Goal: Task Accomplishment & Management: Manage account settings

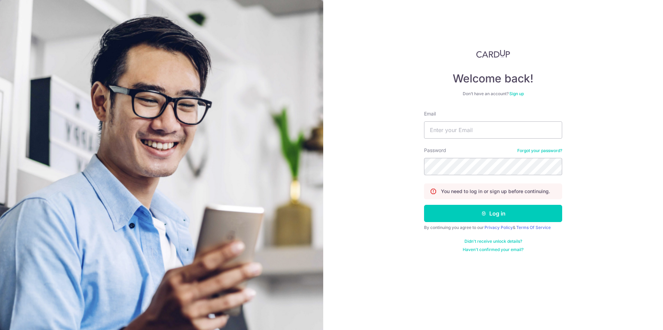
type input "[EMAIL_ADDRESS][DOMAIN_NAME]"
click at [457, 158] on div "Password Forgot your password?" at bounding box center [493, 161] width 138 height 28
click at [487, 215] on button "Log in" at bounding box center [493, 213] width 138 height 17
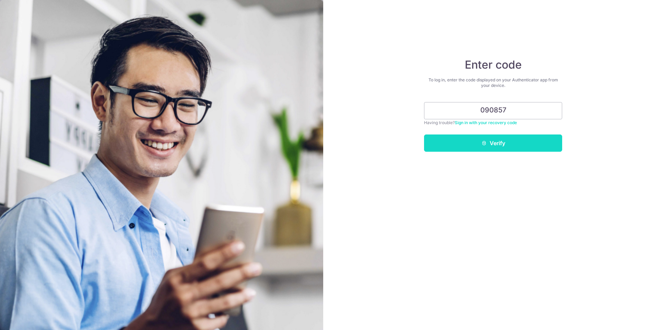
type input "090857"
click at [510, 142] on button "Verify" at bounding box center [493, 143] width 138 height 17
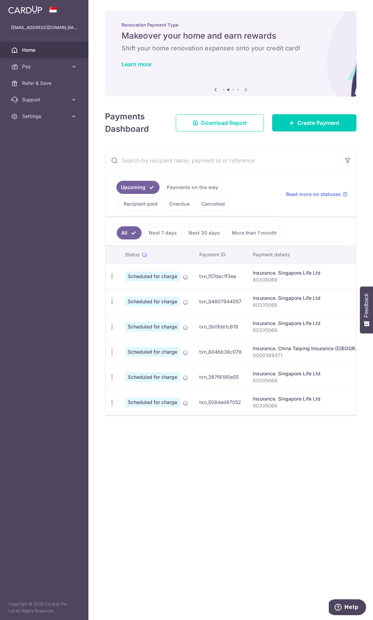
click at [266, 235] on link "More than 1 month" at bounding box center [254, 232] width 54 height 13
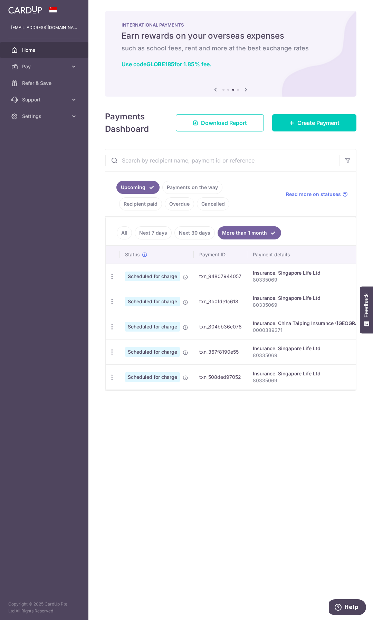
click at [120, 229] on link "All" at bounding box center [124, 232] width 15 height 13
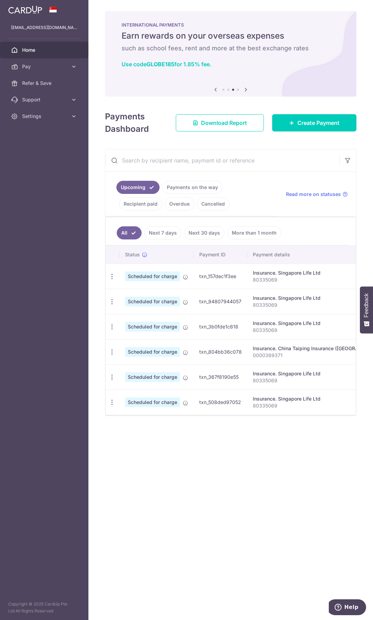
click at [162, 197] on link "Recipient paid" at bounding box center [140, 203] width 43 height 13
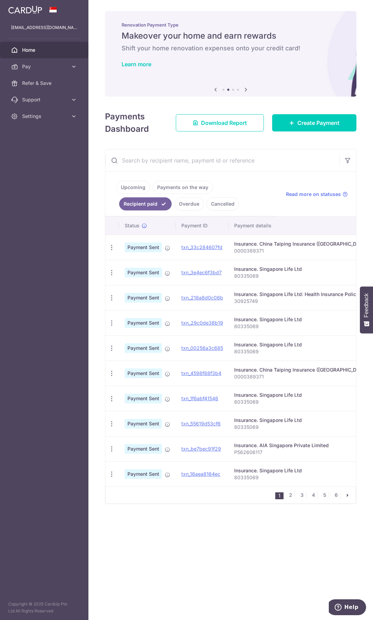
click at [137, 182] on link "Upcoming" at bounding box center [132, 187] width 33 height 13
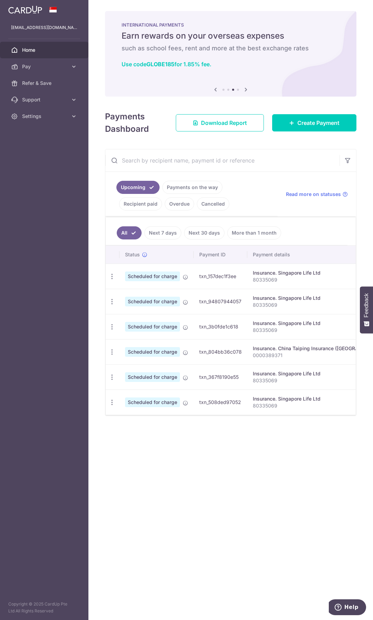
click at [231, 330] on div "× Pause Schedule Pause all future payments in this series Pause just this one p…" at bounding box center [230, 310] width 284 height 620
